Goal: Information Seeking & Learning: Check status

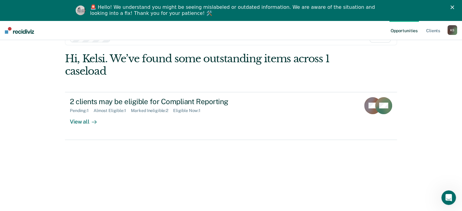
scroll to position [21, 0]
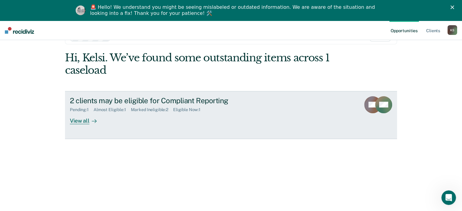
click at [92, 122] on icon at bounding box center [94, 121] width 5 height 5
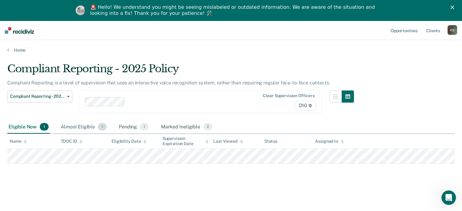
click at [81, 125] on div "Almost Eligible 1" at bounding box center [83, 127] width 48 height 13
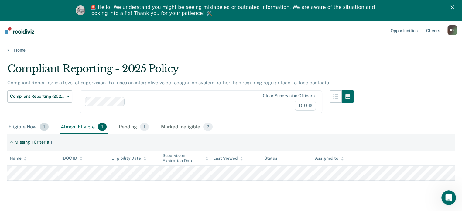
click at [28, 127] on div "Eligible Now 1" at bounding box center [28, 127] width 42 height 13
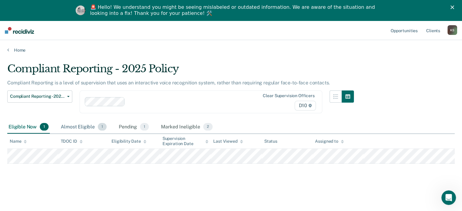
click at [83, 125] on div "Almost Eligible 1" at bounding box center [83, 127] width 48 height 13
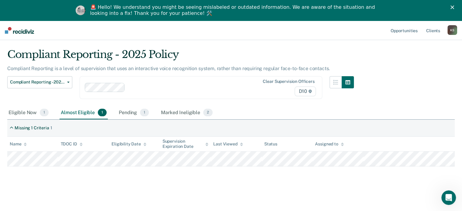
scroll to position [21, 0]
